Goal: Transaction & Acquisition: Purchase product/service

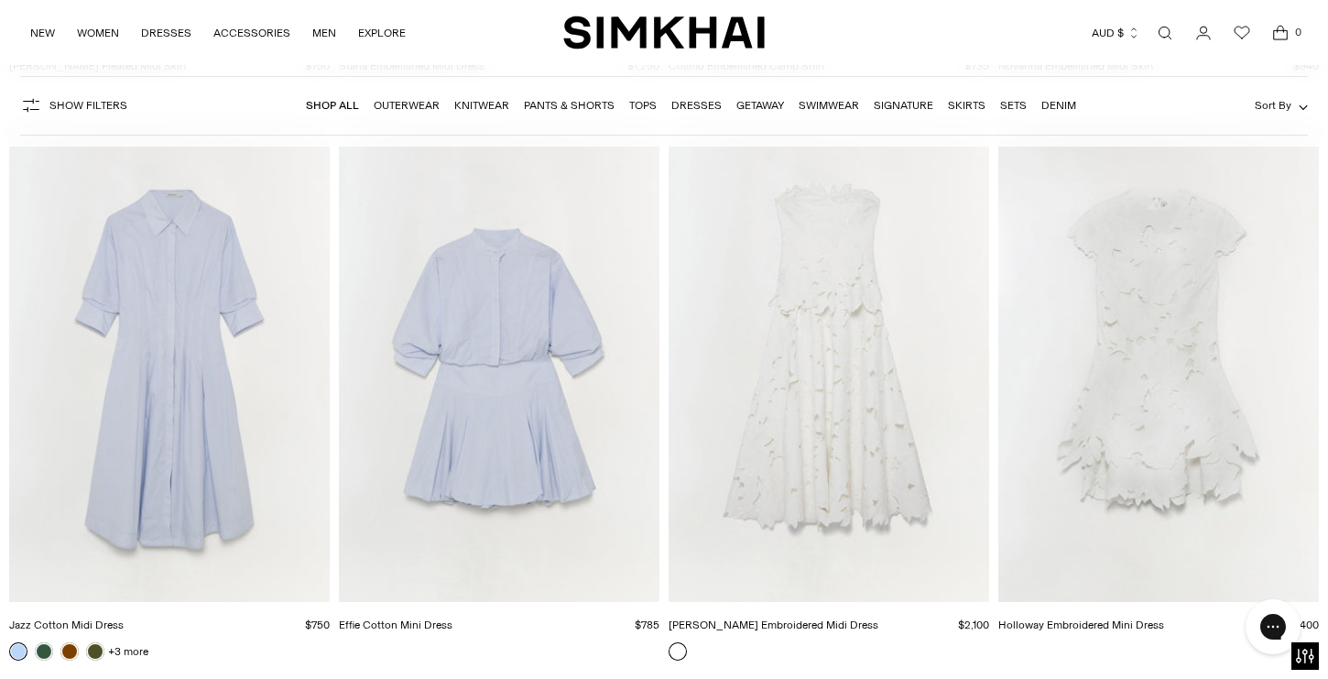
scroll to position [34725, 0]
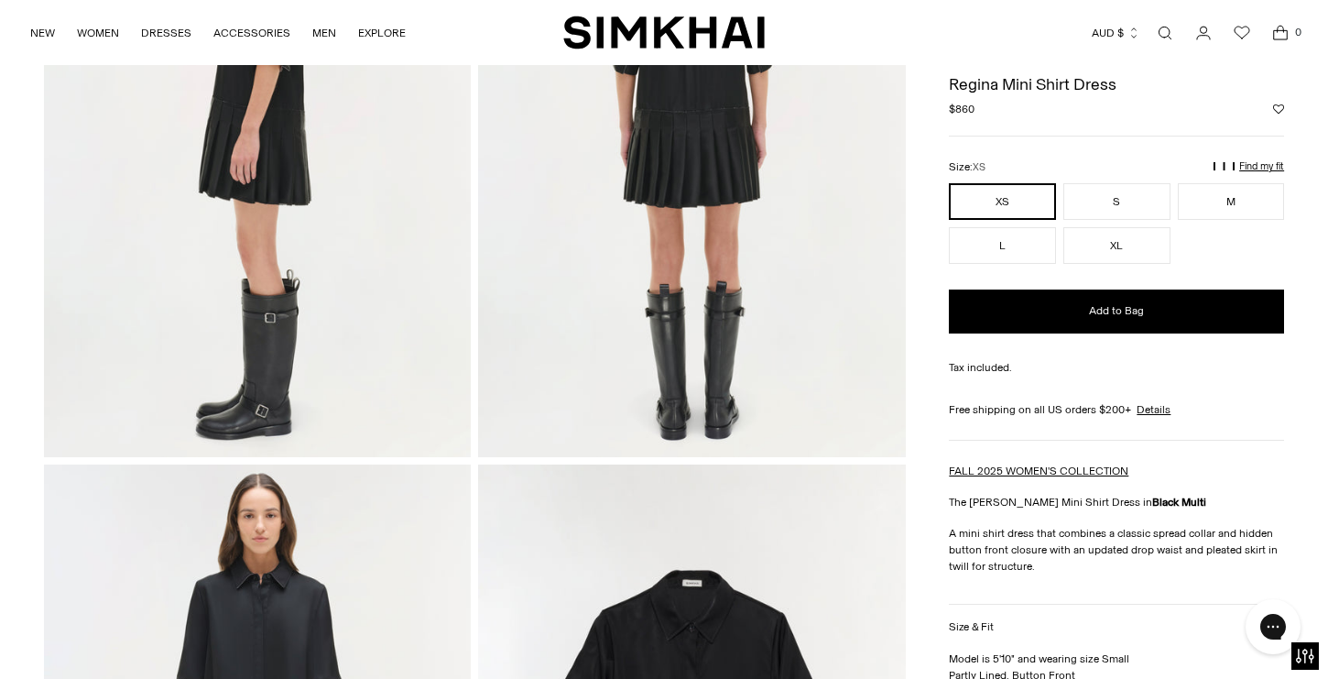
scroll to position [956, 0]
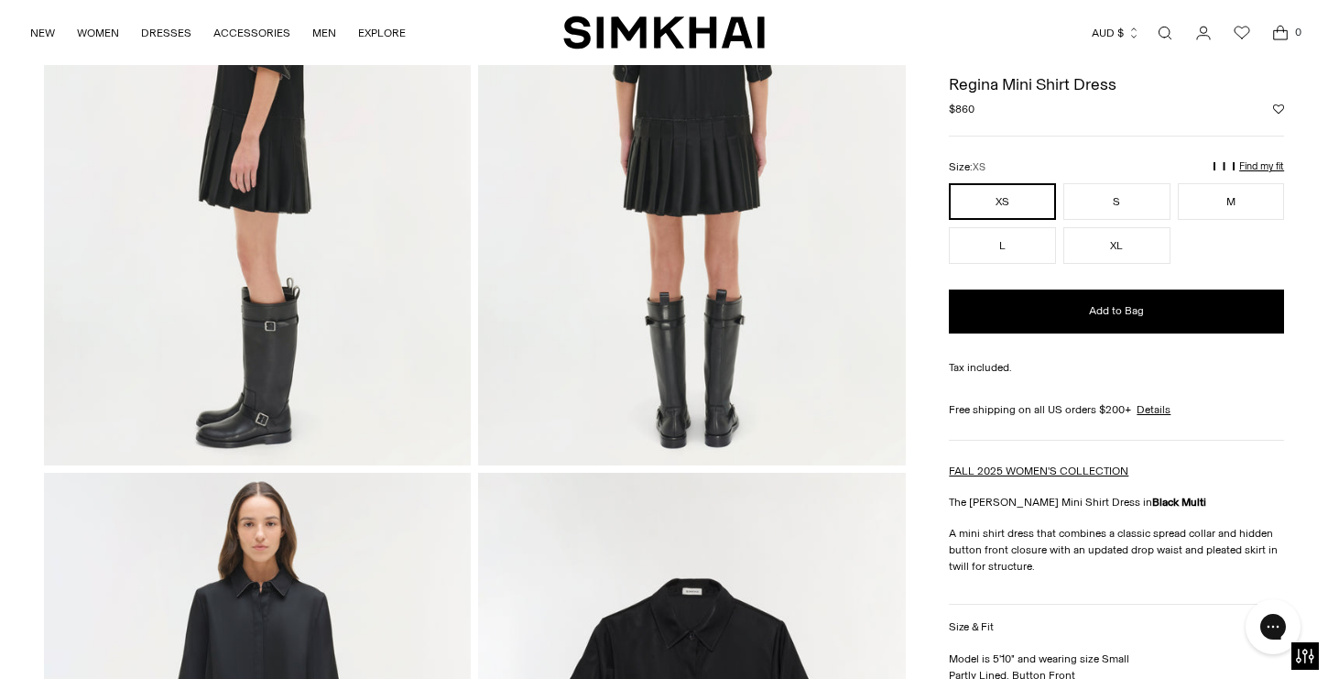
click at [658, 220] on img at bounding box center [691, 145] width 427 height 640
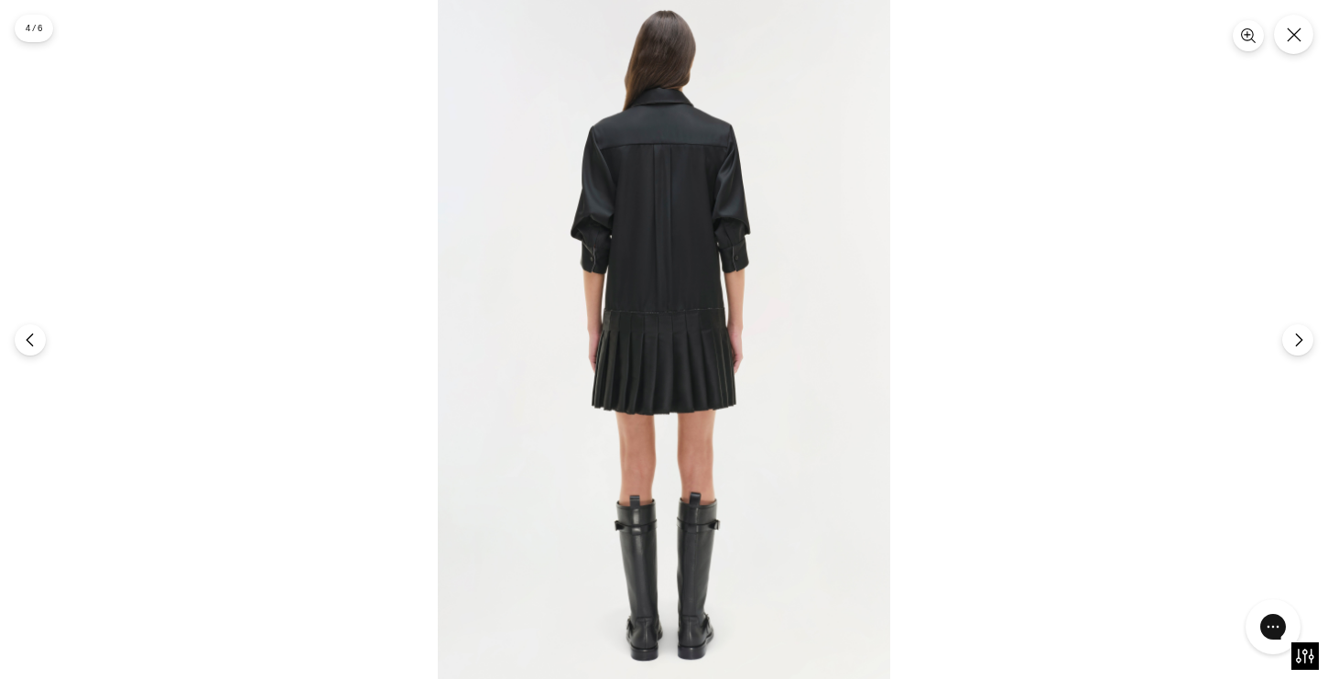
click at [670, 292] on img at bounding box center [664, 339] width 452 height 679
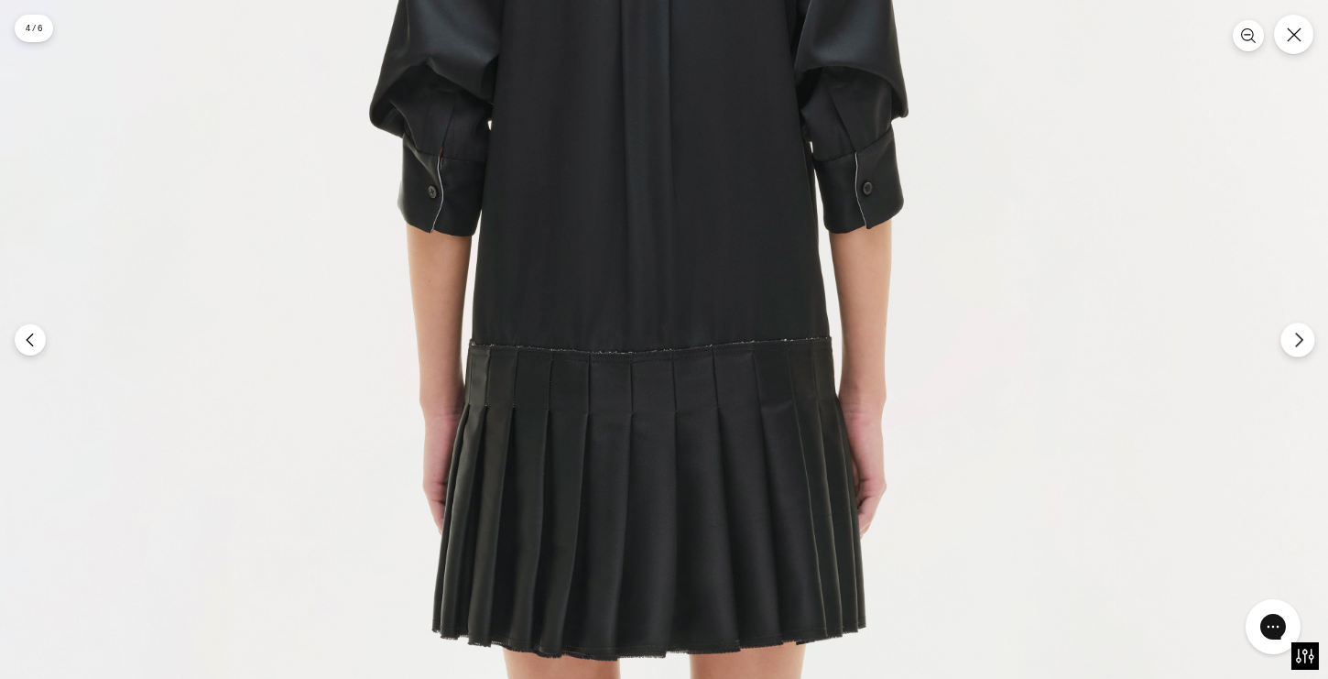
click at [1294, 343] on icon "Next" at bounding box center [1298, 340] width 16 height 16
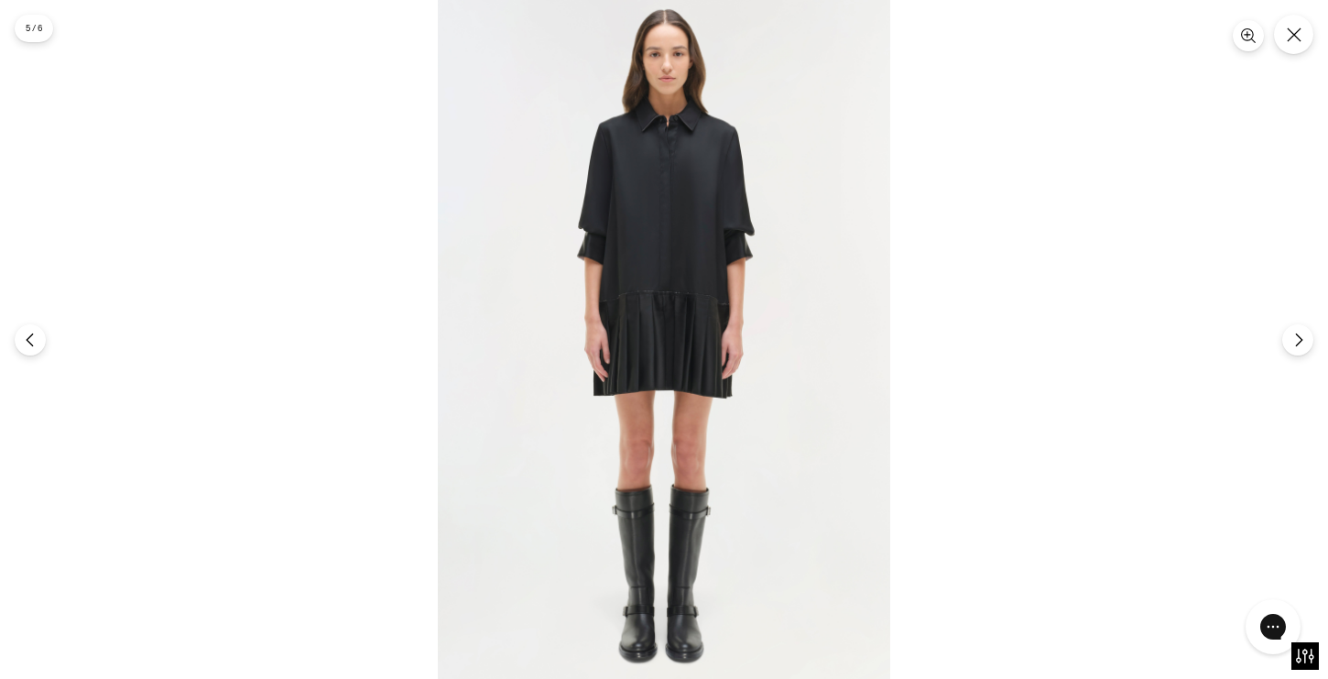
click at [690, 339] on img at bounding box center [664, 339] width 452 height 679
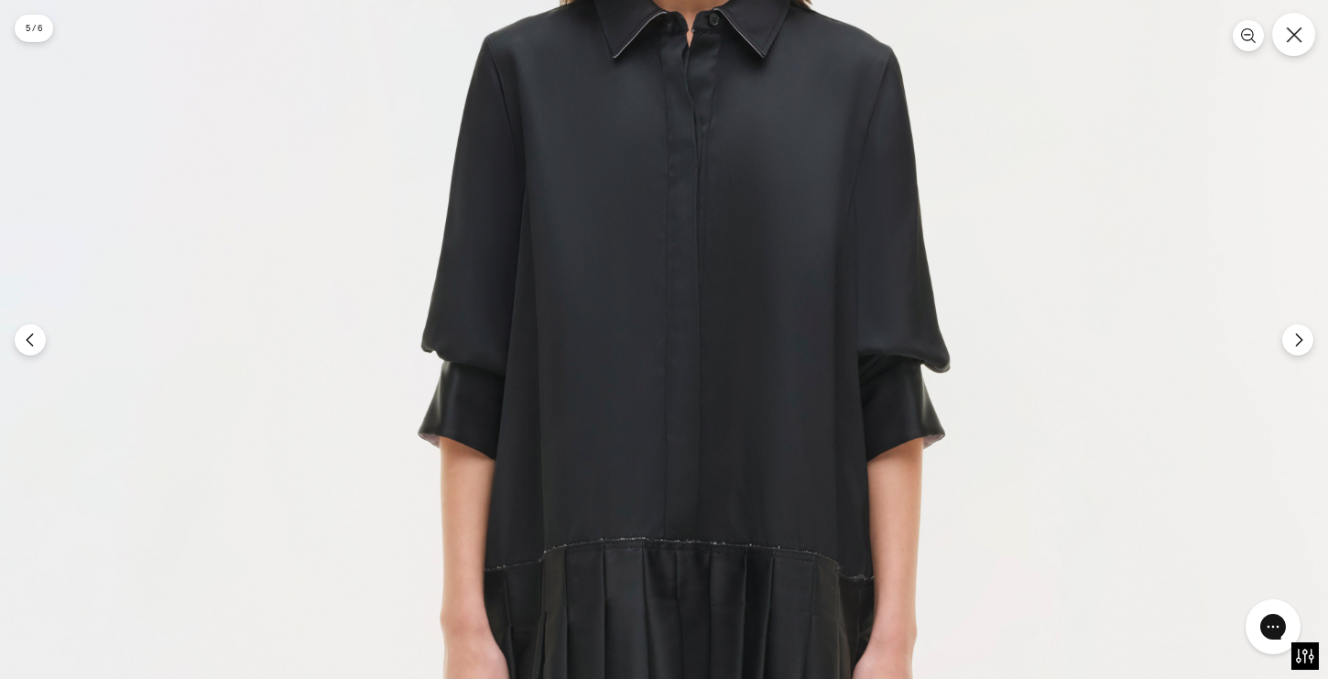
click at [1294, 43] on button "Close" at bounding box center [1293, 34] width 43 height 43
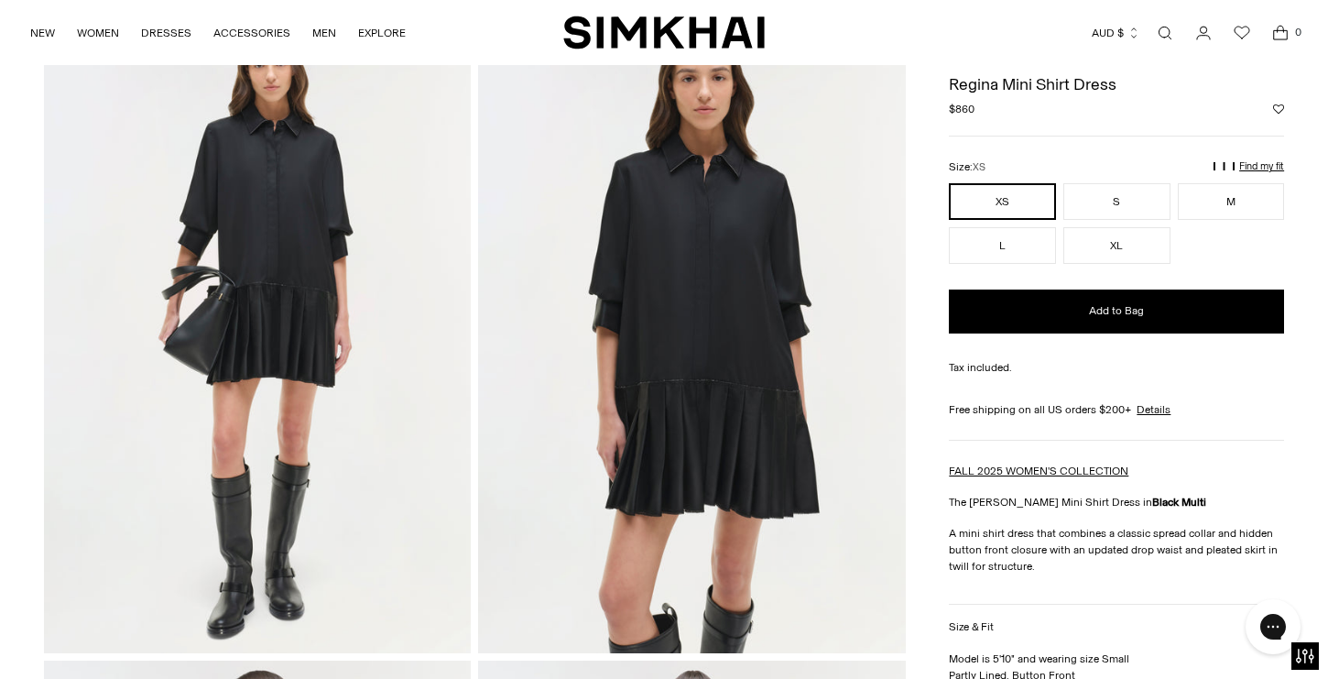
scroll to position [0, 0]
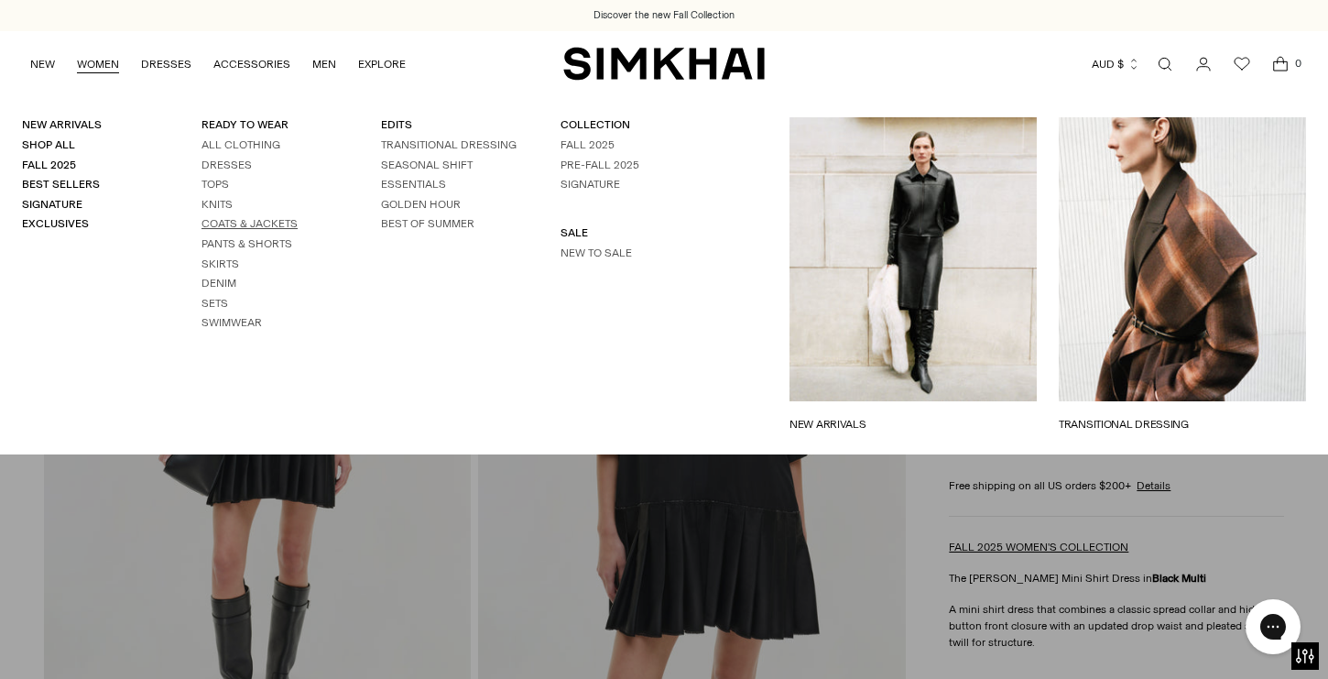
click at [242, 219] on link "Coats & Jackets" at bounding box center [249, 223] width 96 height 13
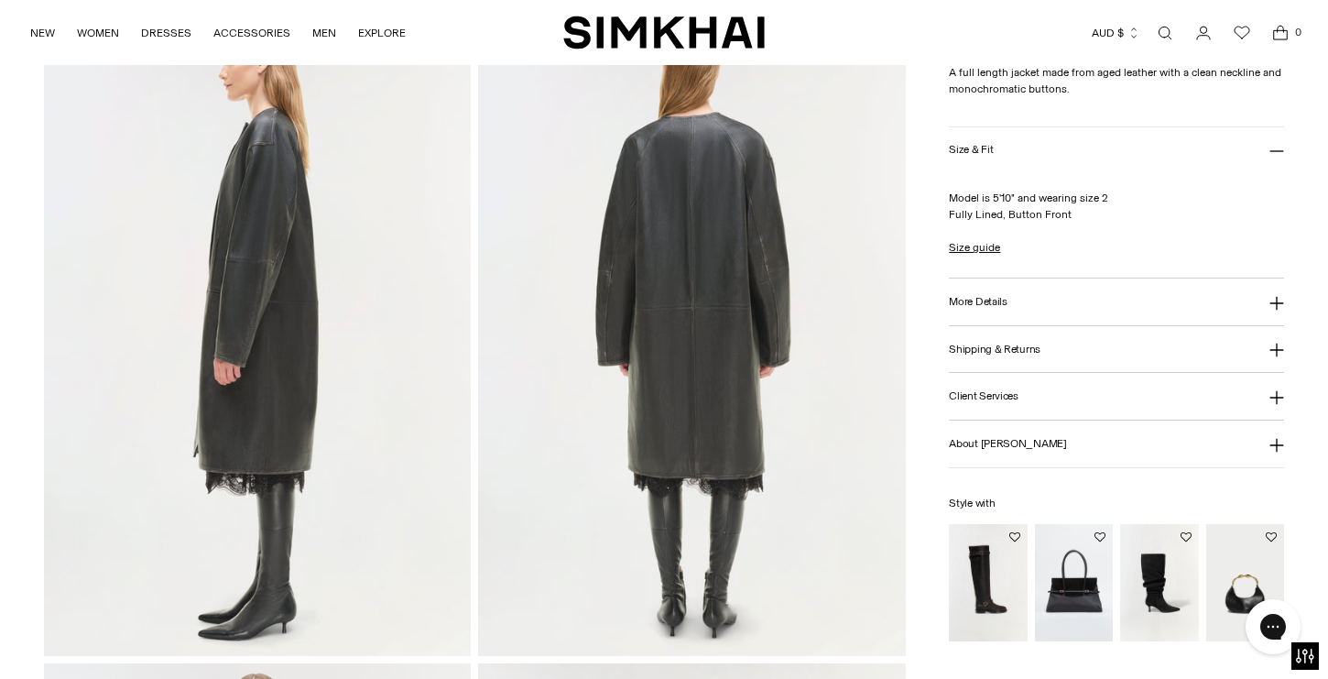
scroll to position [1431, 0]
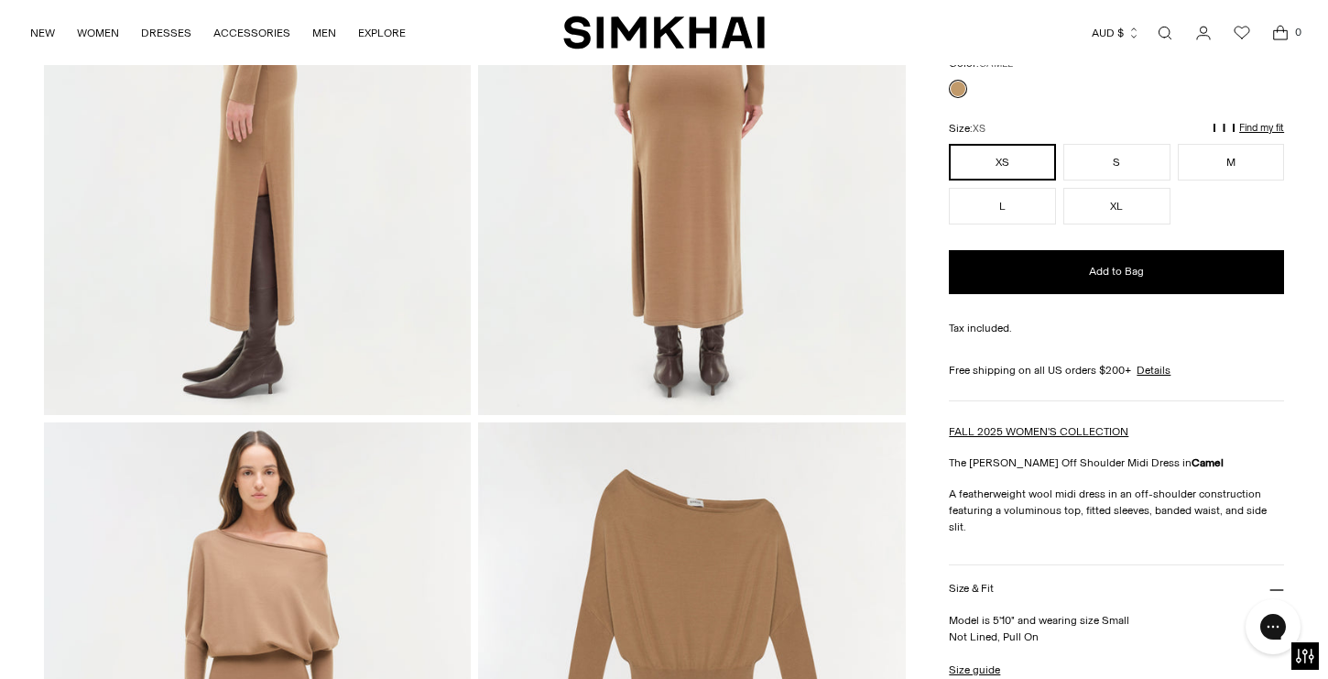
scroll to position [63, 0]
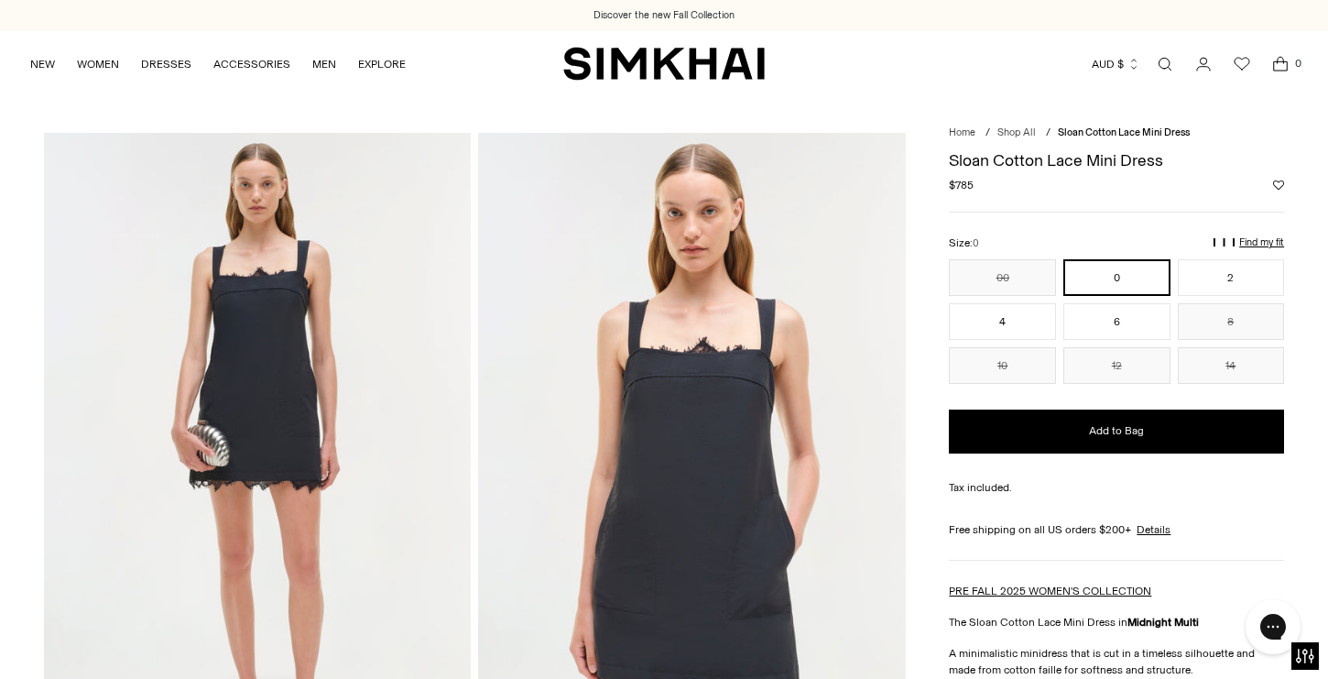
scroll to position [252, 0]
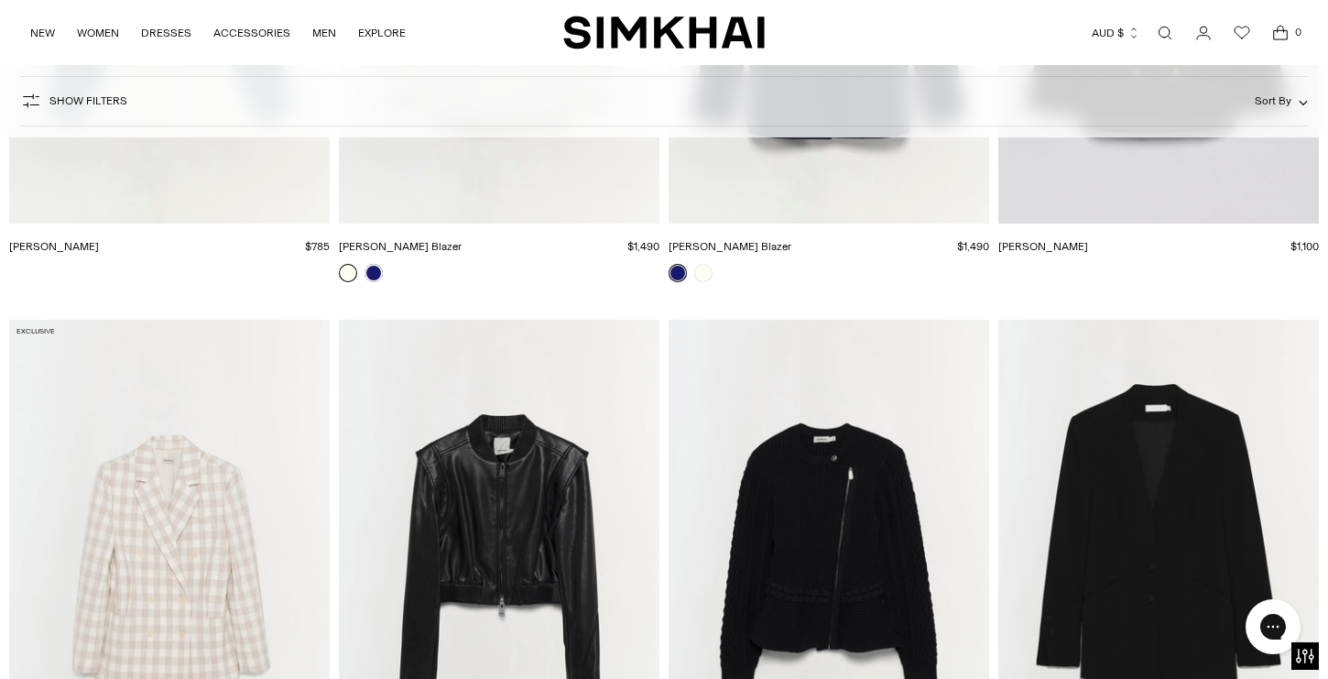
scroll to position [3980, 0]
